Goal: Navigation & Orientation: Find specific page/section

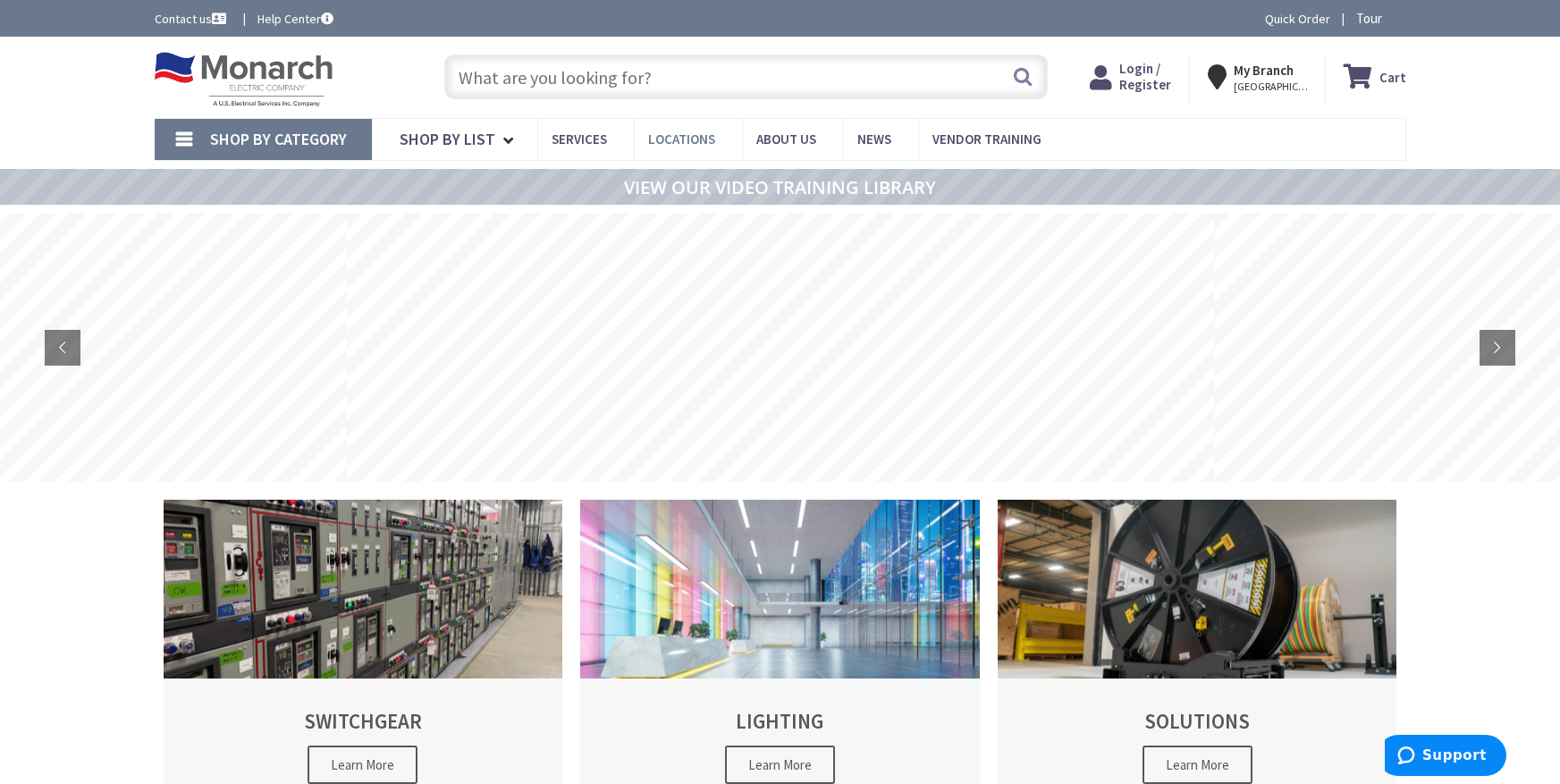
click at [690, 138] on span "Locations" at bounding box center [682, 139] width 67 height 17
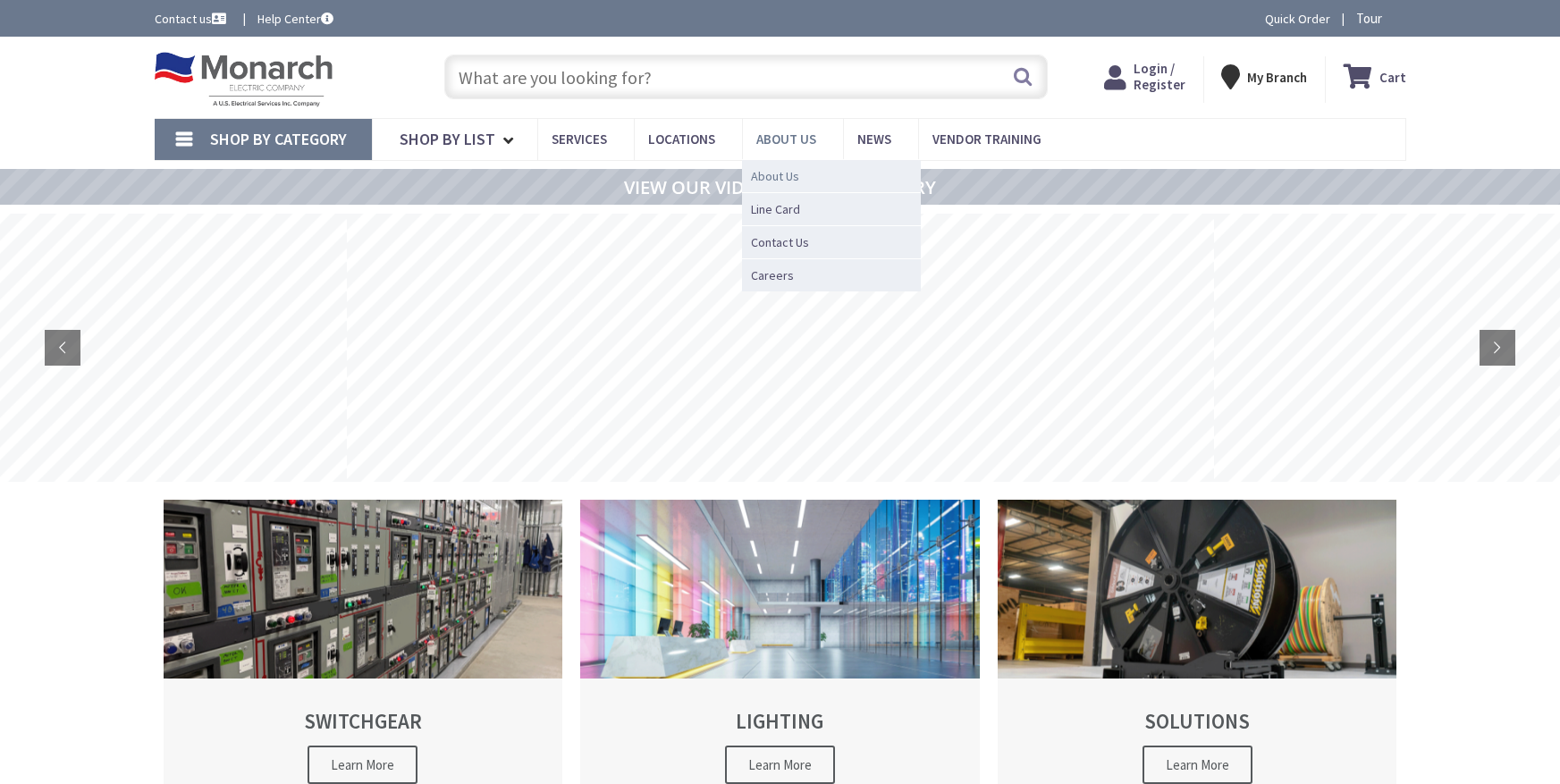
click at [770, 172] on span "About Us" at bounding box center [775, 176] width 48 height 18
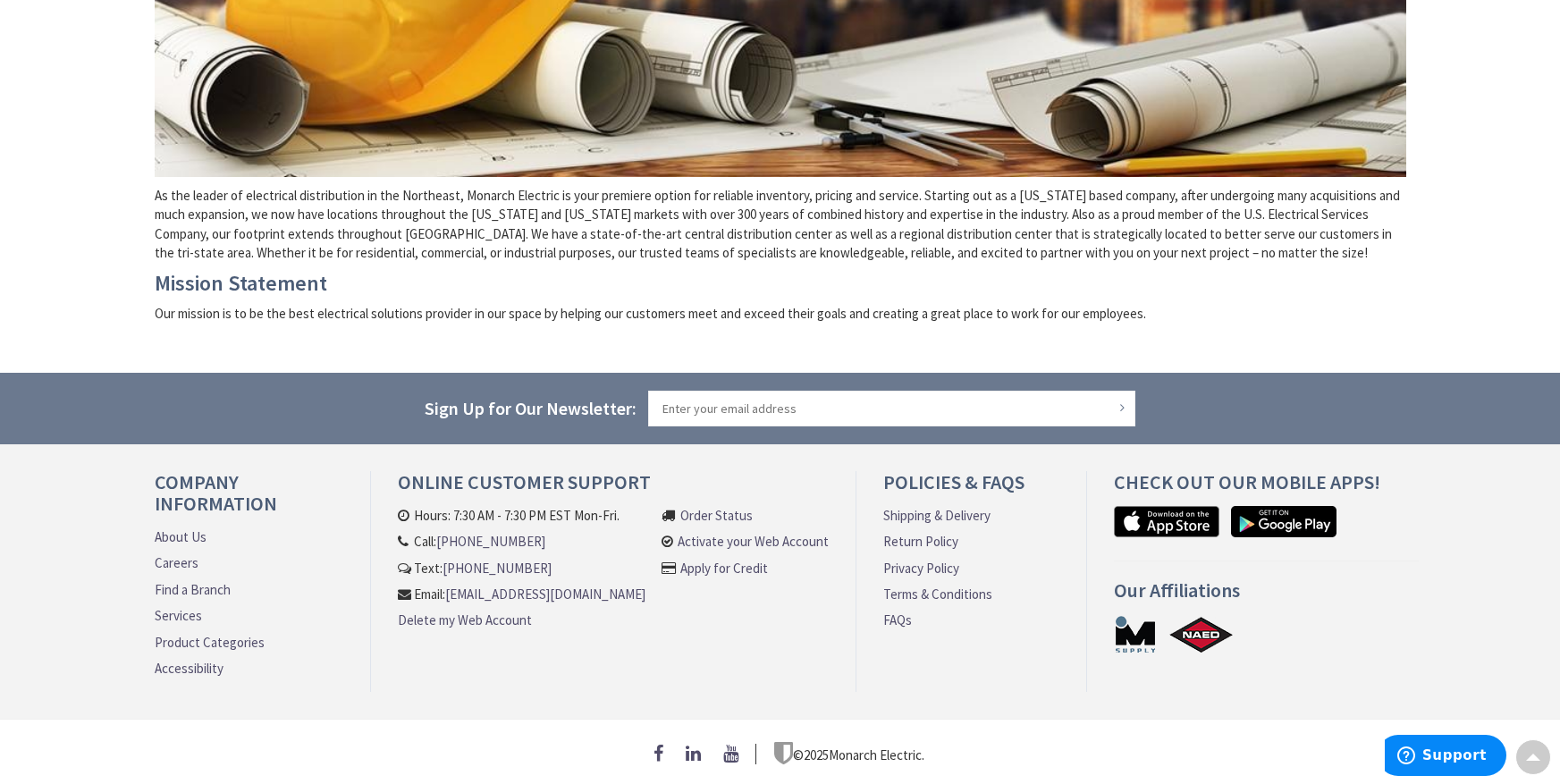
scroll to position [505, 0]
